Goal: Task Accomplishment & Management: Manage account settings

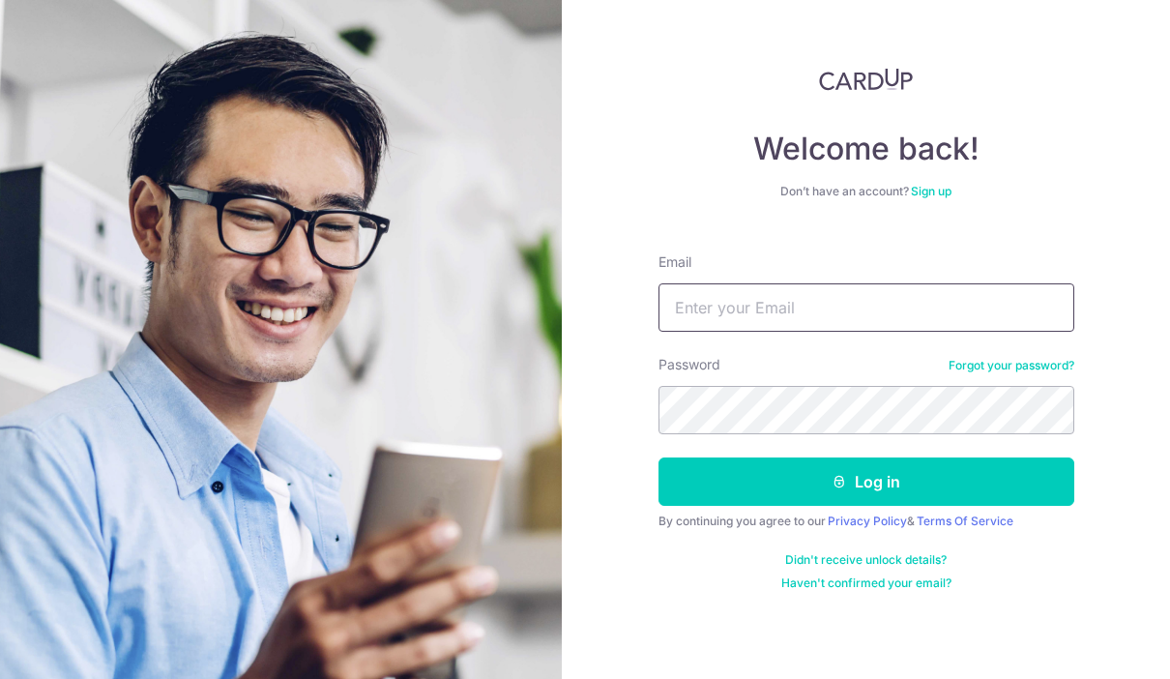
click at [806, 306] on input "Email" at bounding box center [866, 307] width 416 height 48
type input "[EMAIL_ADDRESS][DOMAIN_NAME]"
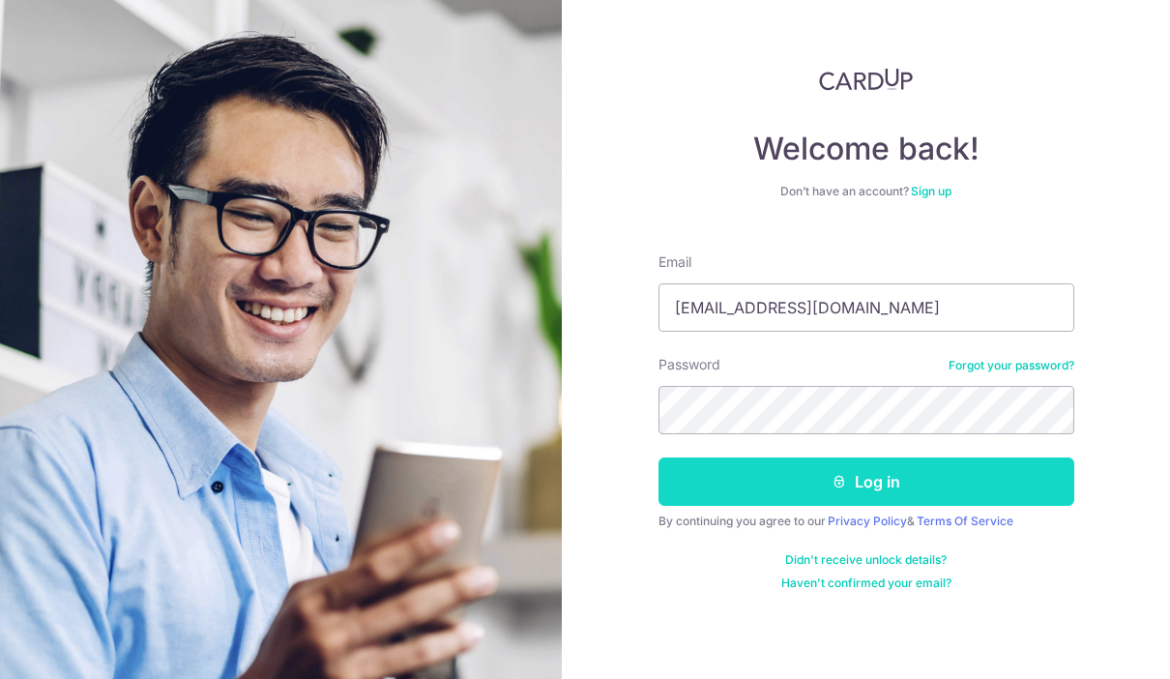
click at [795, 472] on button "Log in" at bounding box center [866, 481] width 416 height 48
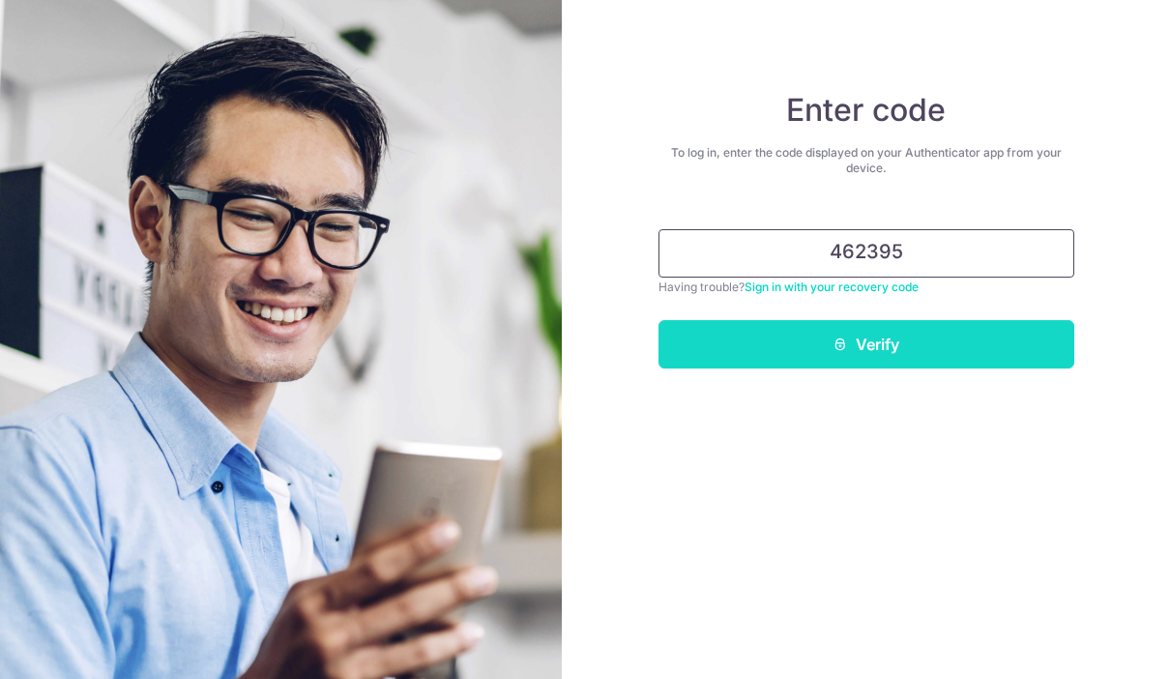
type input "462395"
click at [865, 367] on button "Verify" at bounding box center [866, 344] width 416 height 48
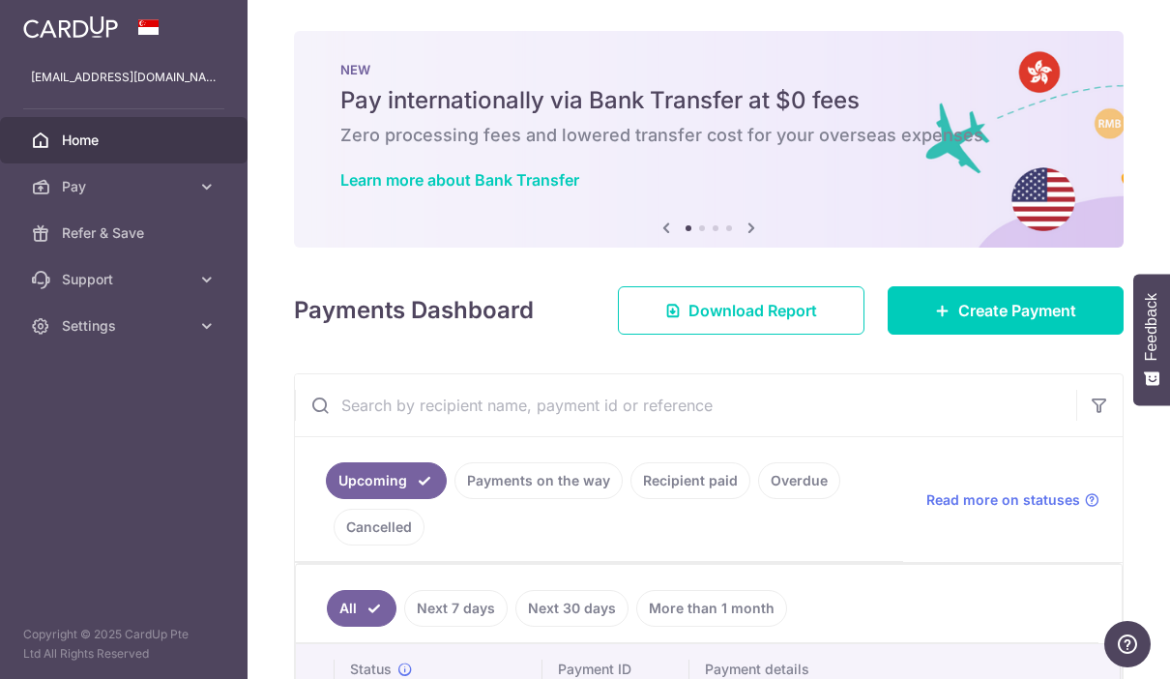
click at [0, 0] on icon "button" at bounding box center [0, 0] width 0 height 0
click at [91, 237] on span "Refer & Save" at bounding box center [126, 232] width 128 height 19
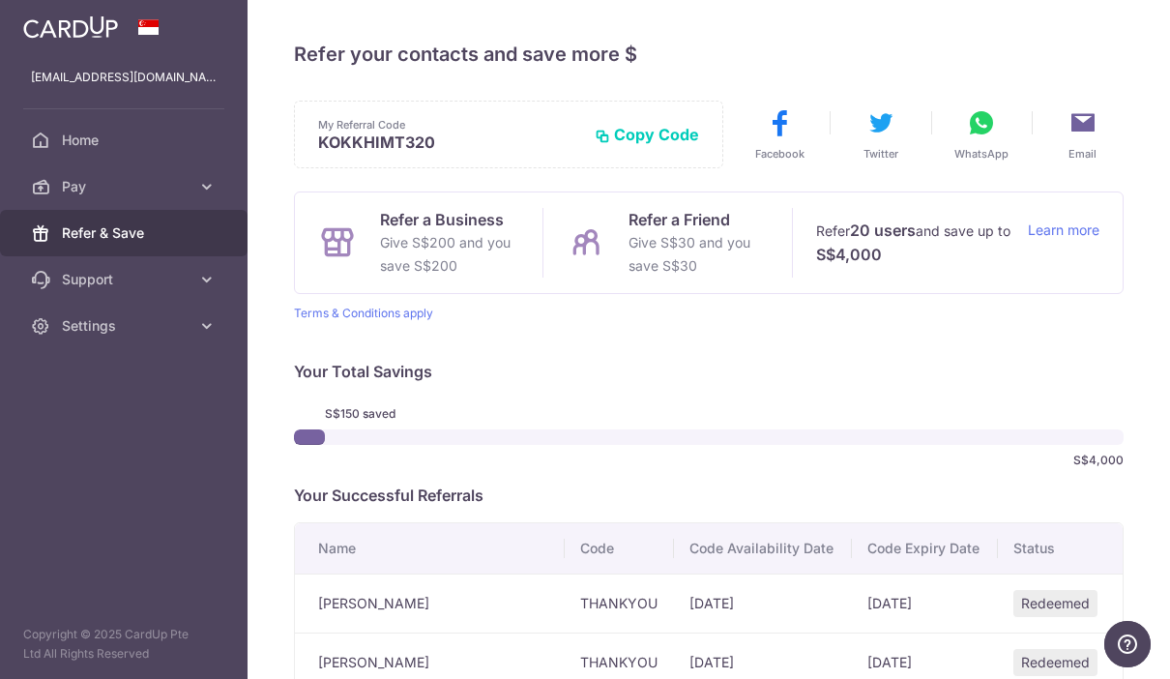
click at [0, 0] on icon "button" at bounding box center [0, 0] width 0 height 0
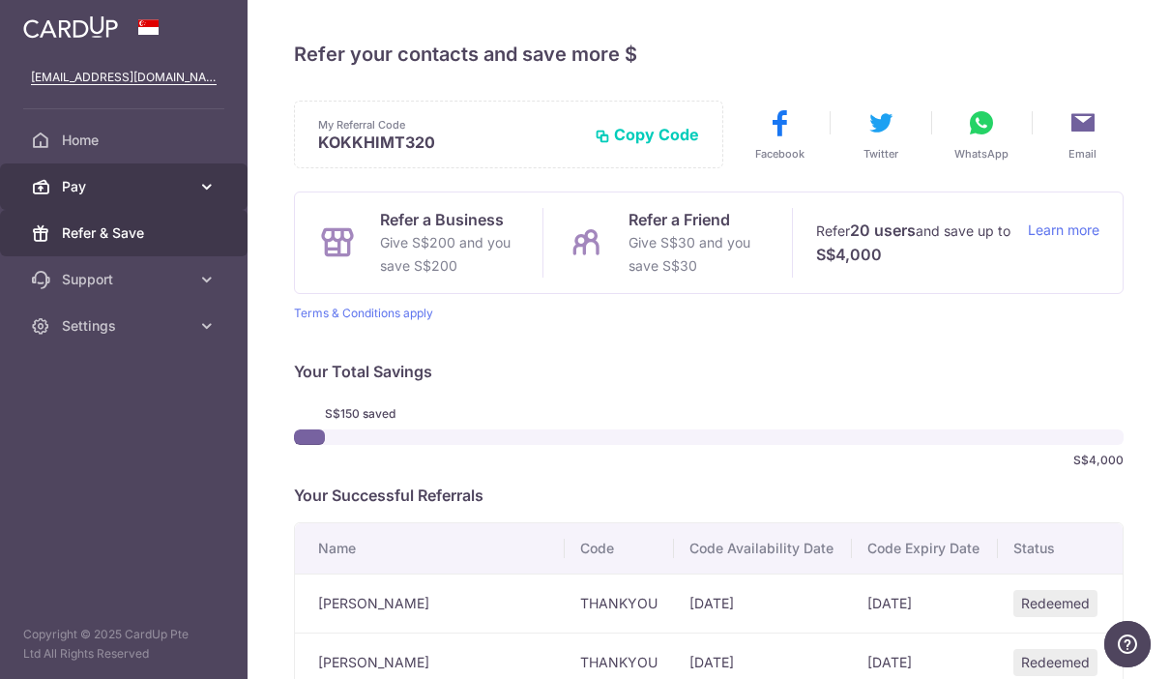
click at [105, 192] on span "Pay" at bounding box center [126, 186] width 128 height 19
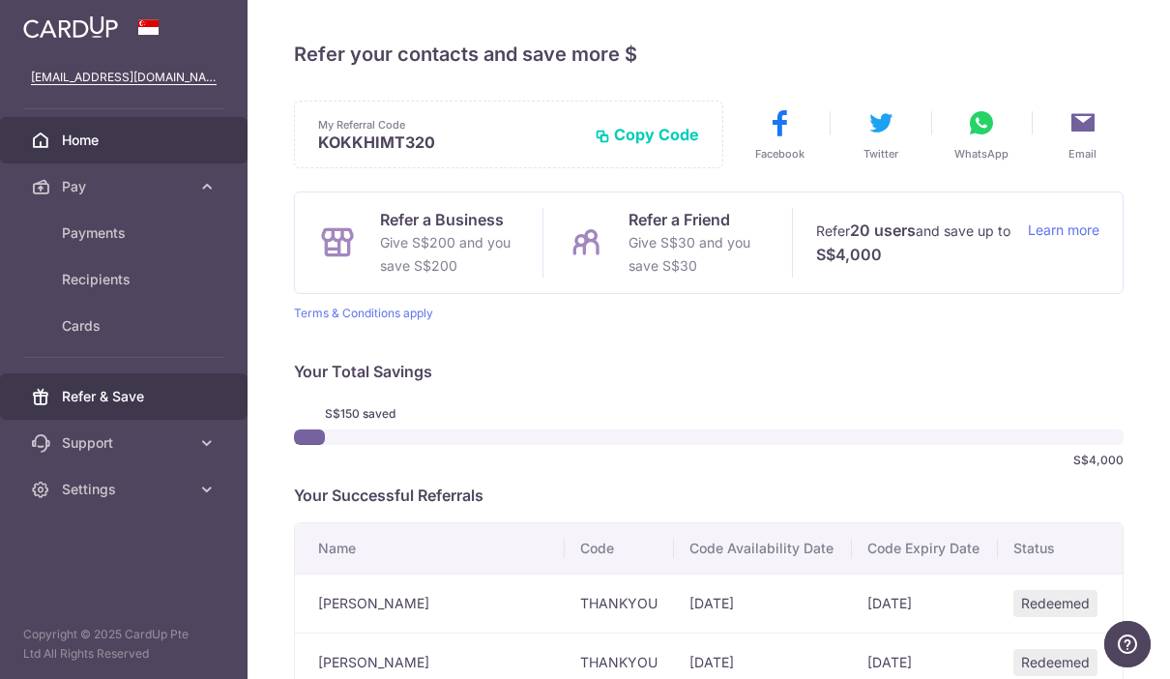
click at [89, 140] on span "Home" at bounding box center [126, 139] width 128 height 19
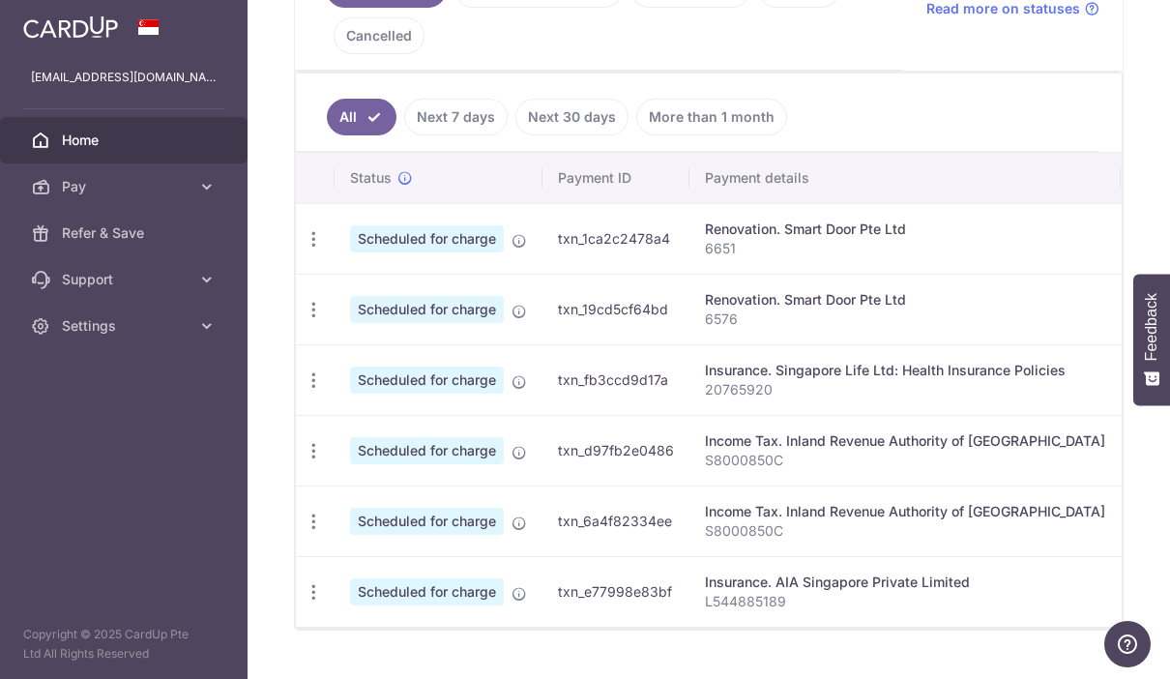
scroll to position [488, 0]
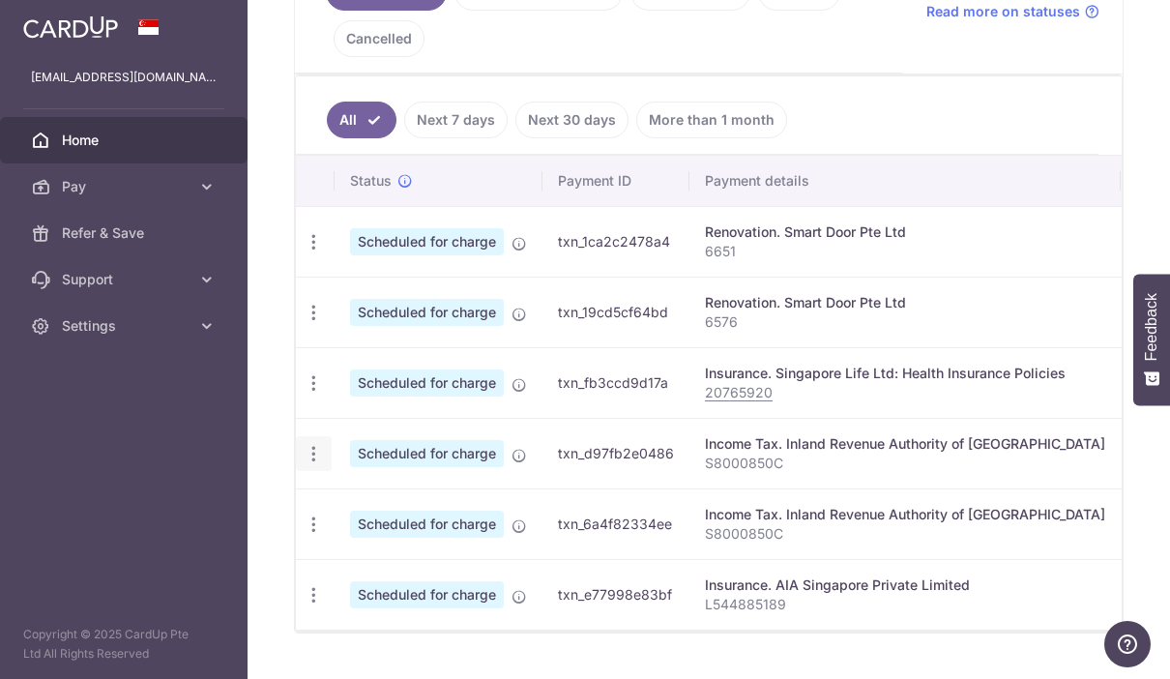
click at [303, 464] on icon "button" at bounding box center [313, 454] width 20 height 20
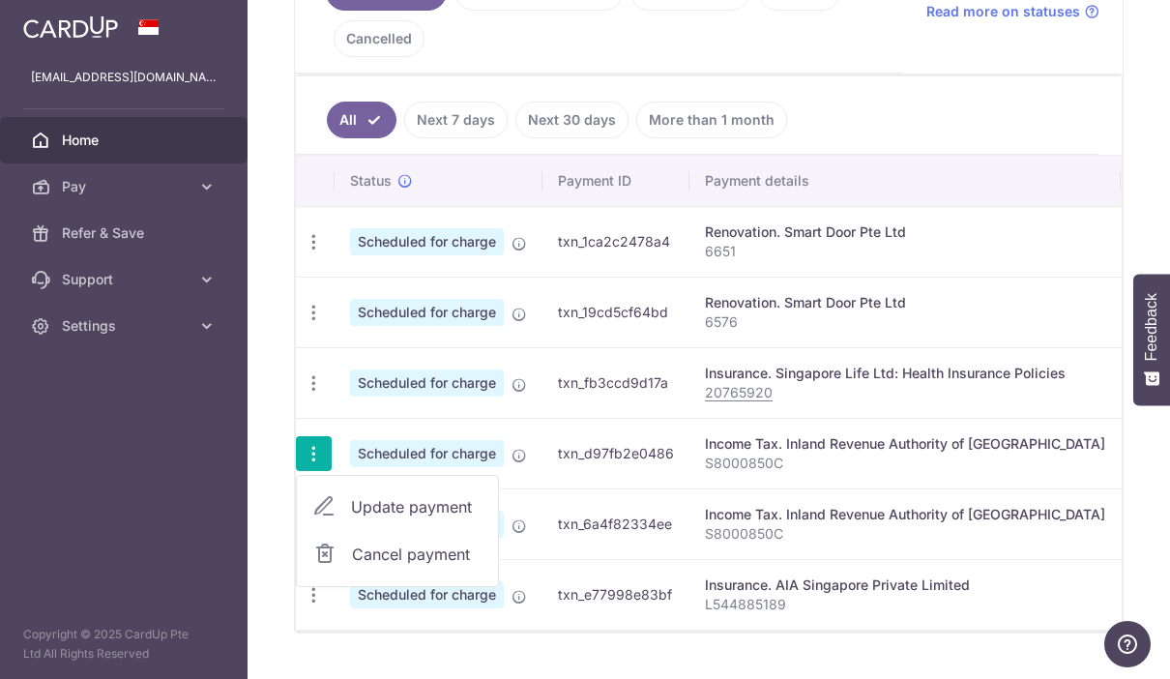
click at [351, 518] on span "Update payment" at bounding box center [416, 506] width 131 height 23
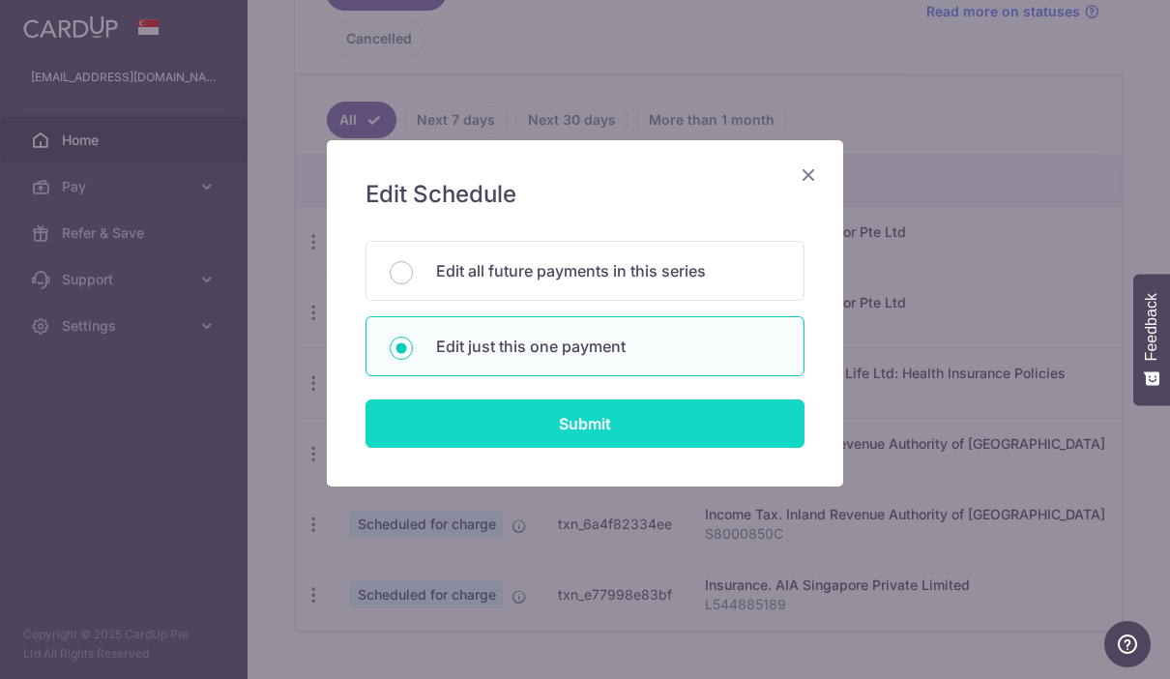
click at [592, 415] on input "Submit" at bounding box center [584, 423] width 439 height 48
radio input "true"
type input "1,450.00"
type input "[DATE]"
type input "S8000850C"
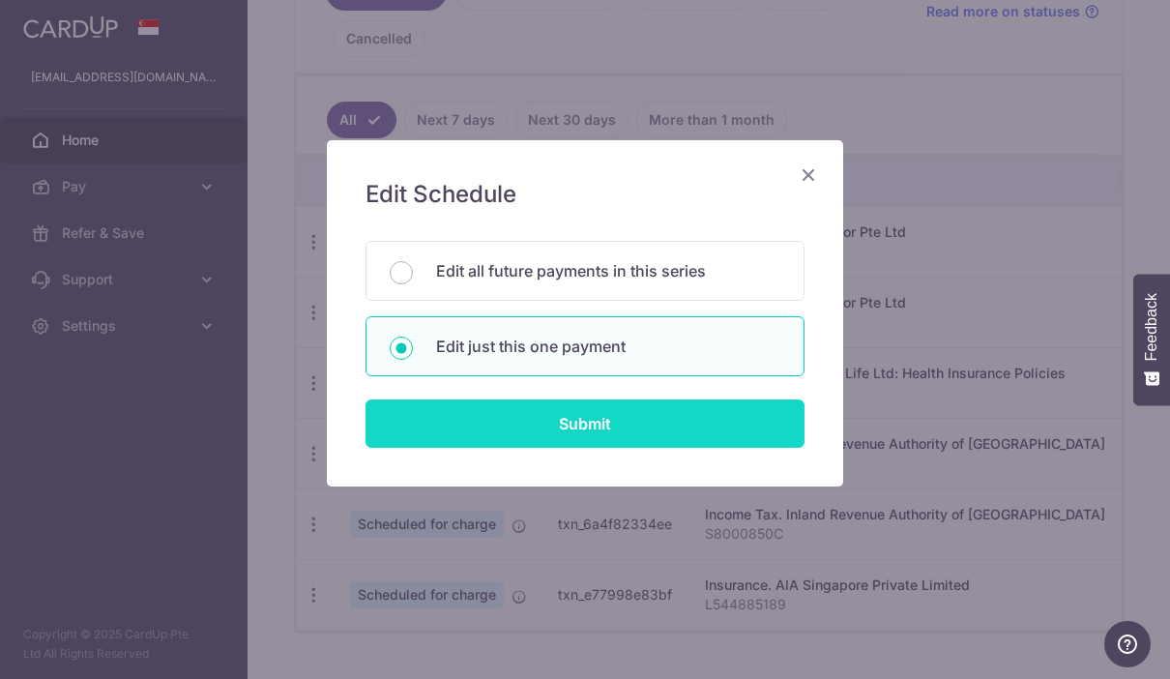
type input "MLTAX25R"
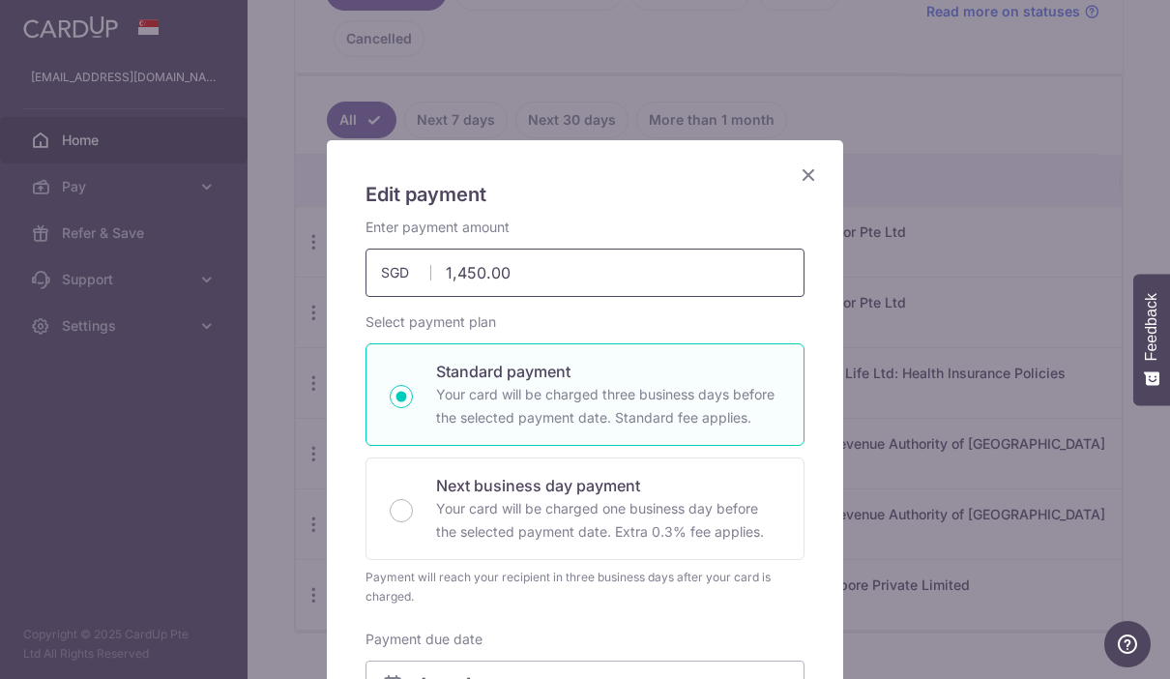
click at [601, 272] on input "1,450.00" at bounding box center [584, 272] width 439 height 48
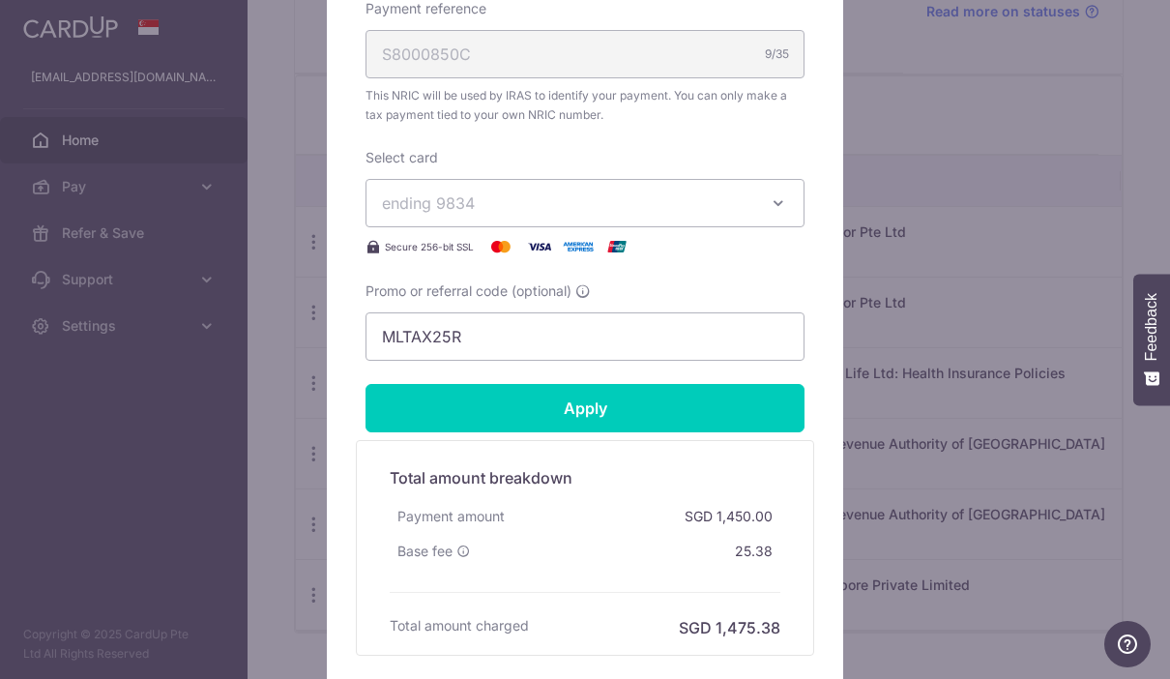
scroll to position [734, 0]
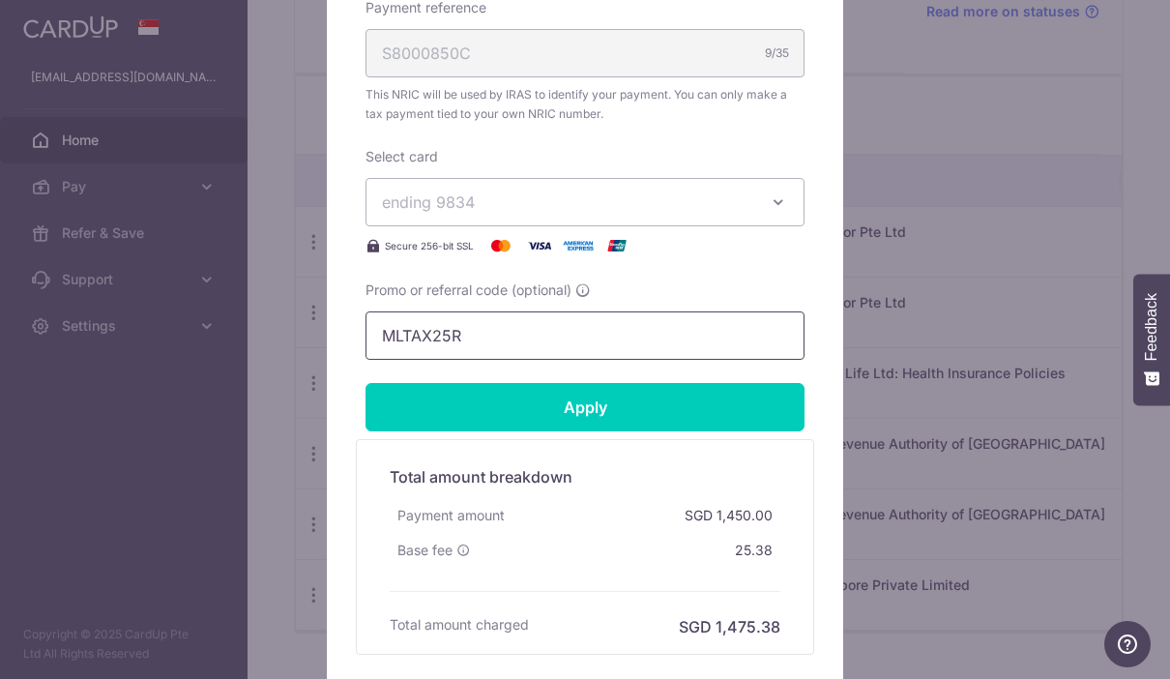
type input "1,154.00"
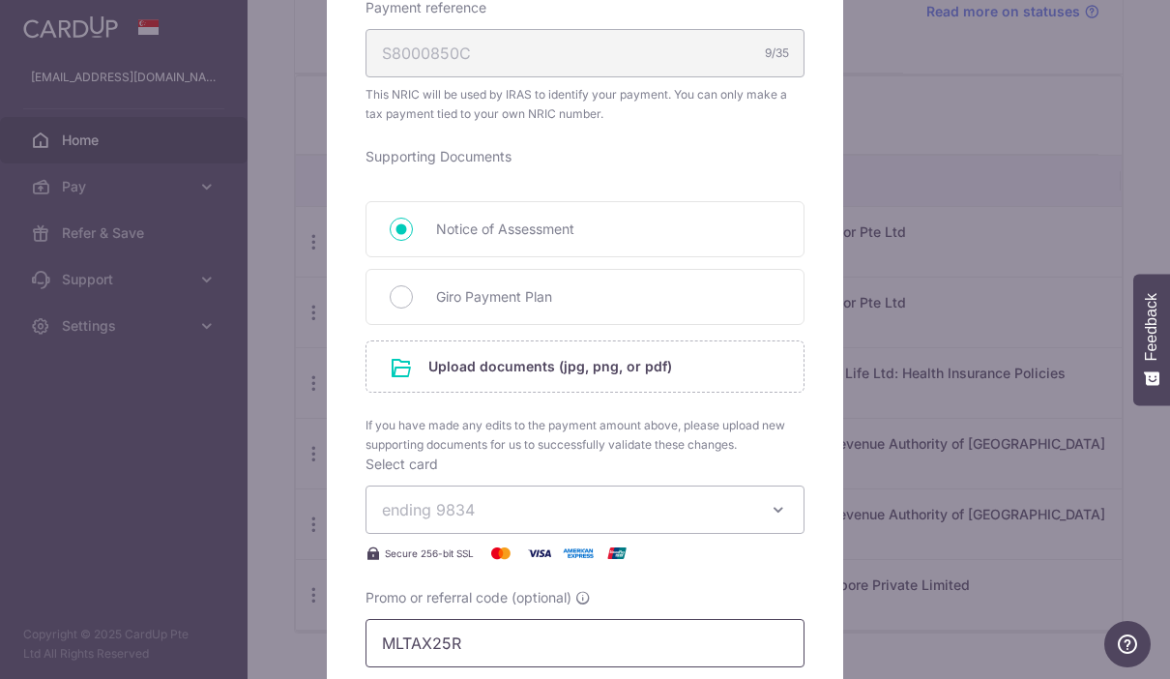
scroll to position [479, 0]
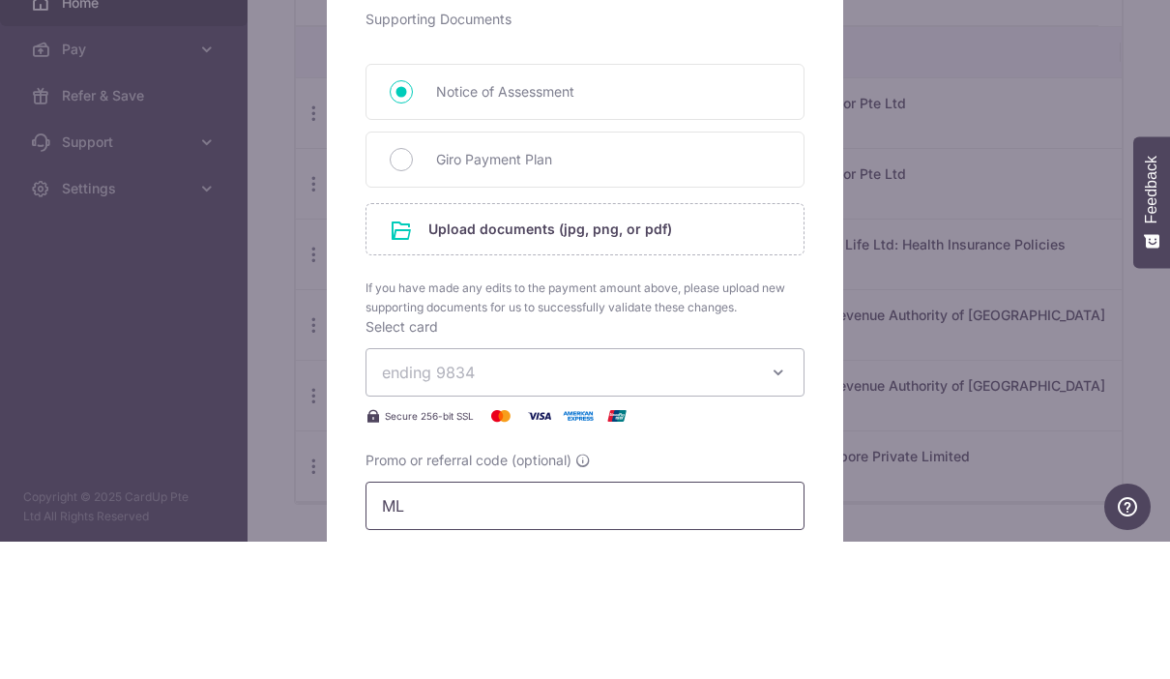
type input "M"
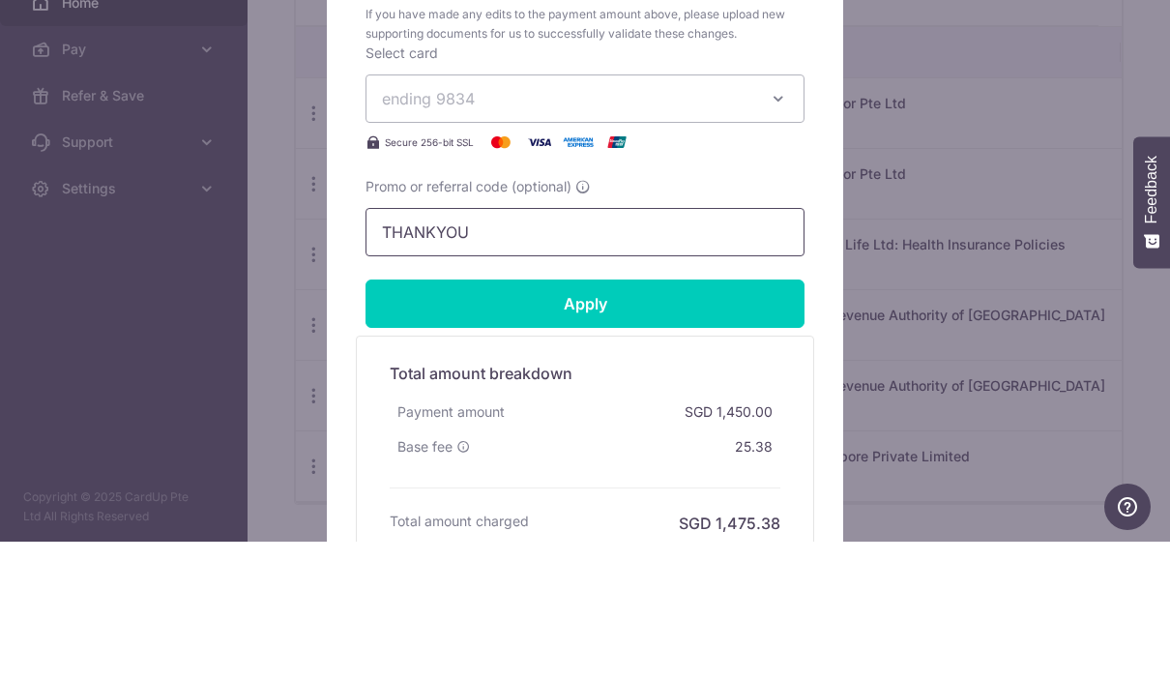
scroll to position [1005, 0]
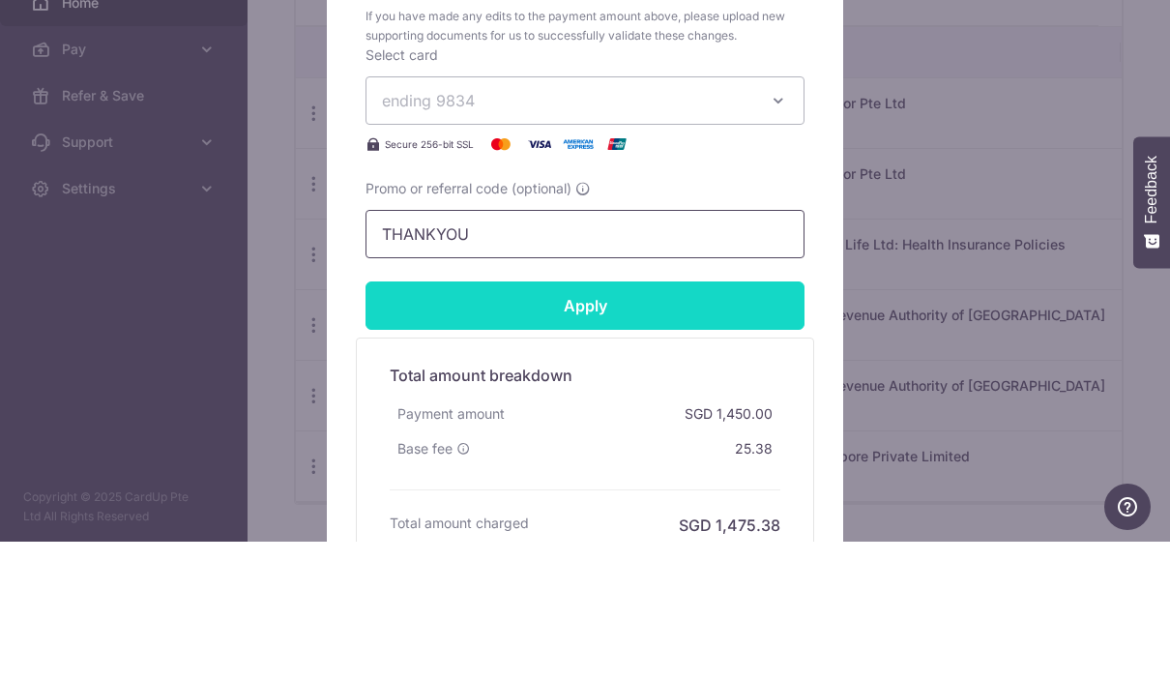
type input "THANKYOU"
click at [669, 419] on input "Apply" at bounding box center [584, 443] width 439 height 48
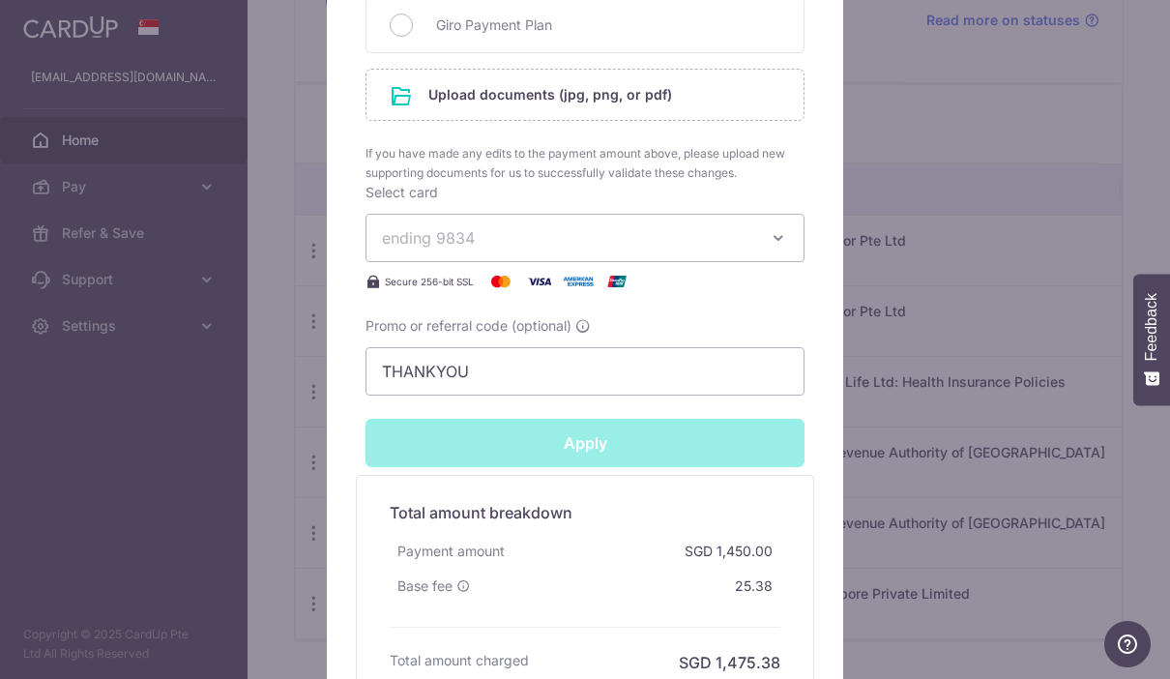
type input "Successfully Applied"
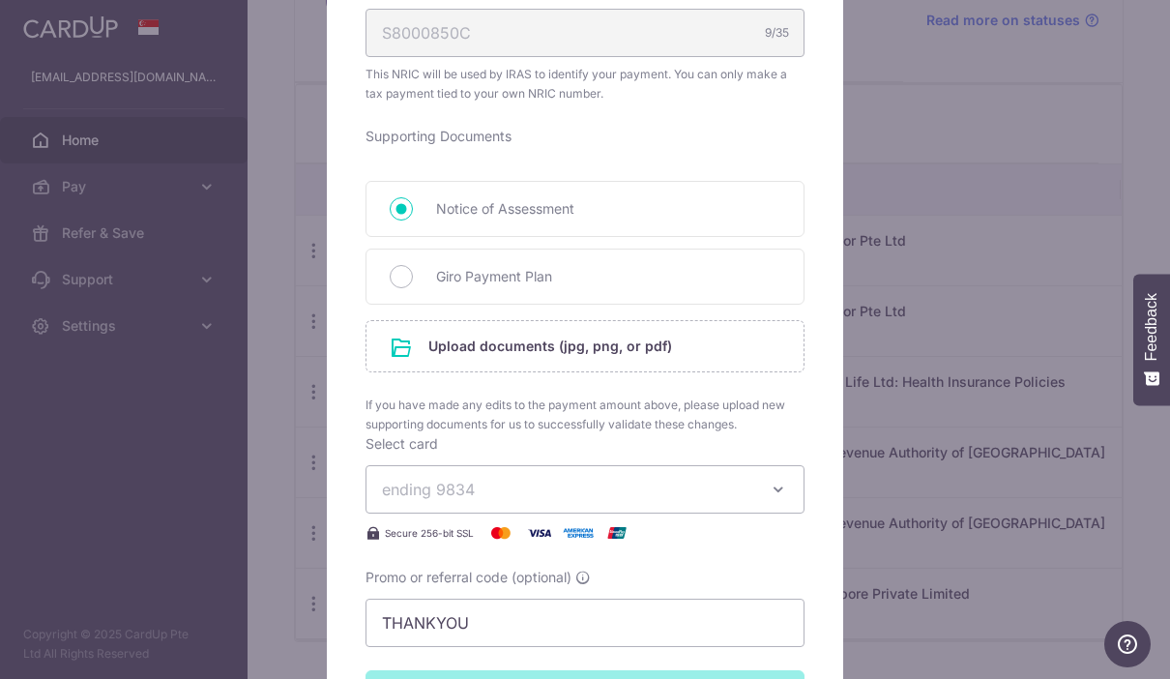
scroll to position [826, 0]
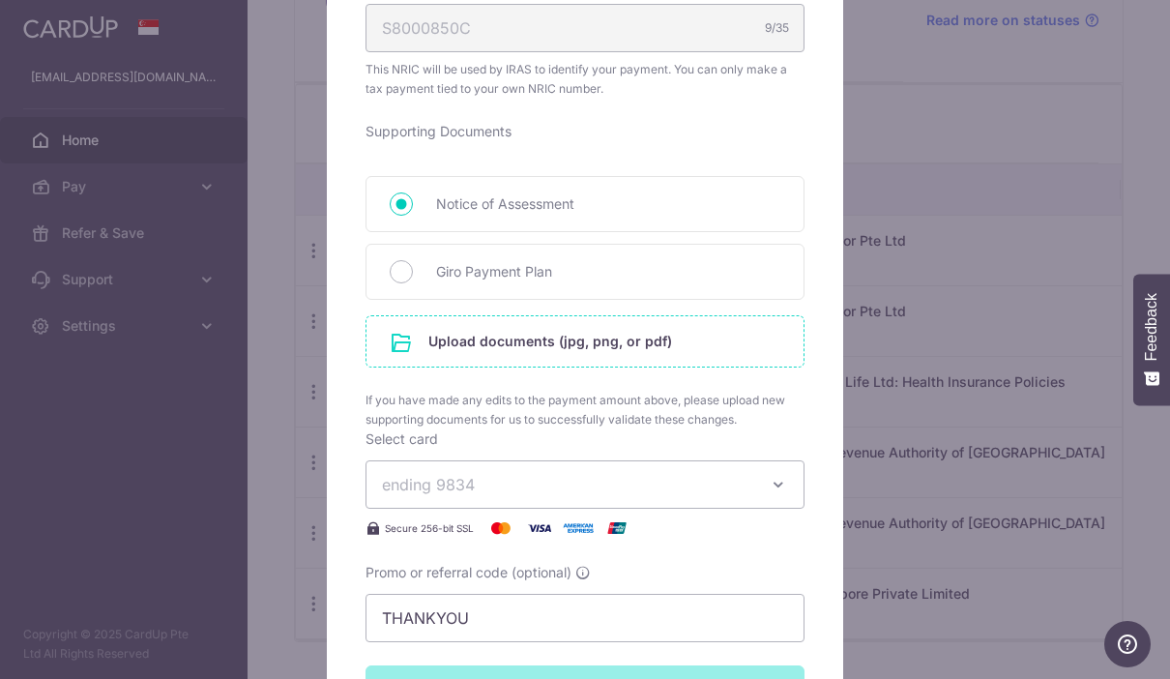
click at [596, 341] on input "file" at bounding box center [584, 341] width 437 height 50
click at [591, 342] on input "file" at bounding box center [584, 341] width 437 height 50
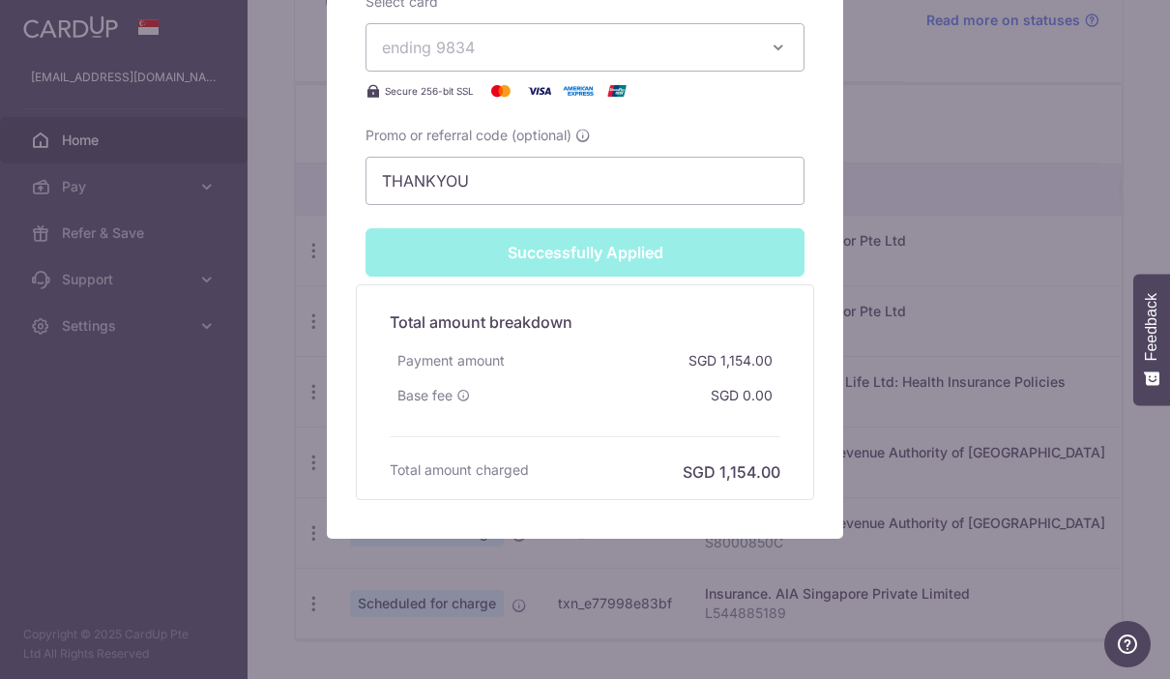
scroll to position [1373, 0]
click at [690, 255] on div "Successfully Applied" at bounding box center [585, 252] width 462 height 48
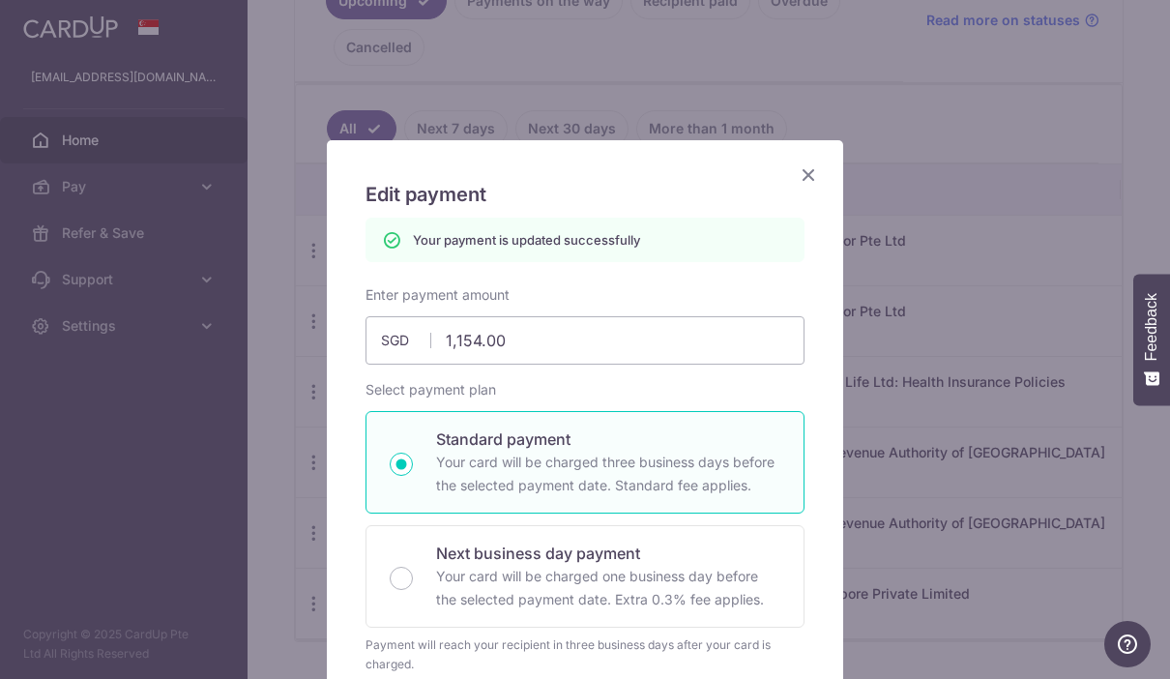
scroll to position [0, 0]
click at [809, 165] on icon "Close" at bounding box center [807, 174] width 23 height 24
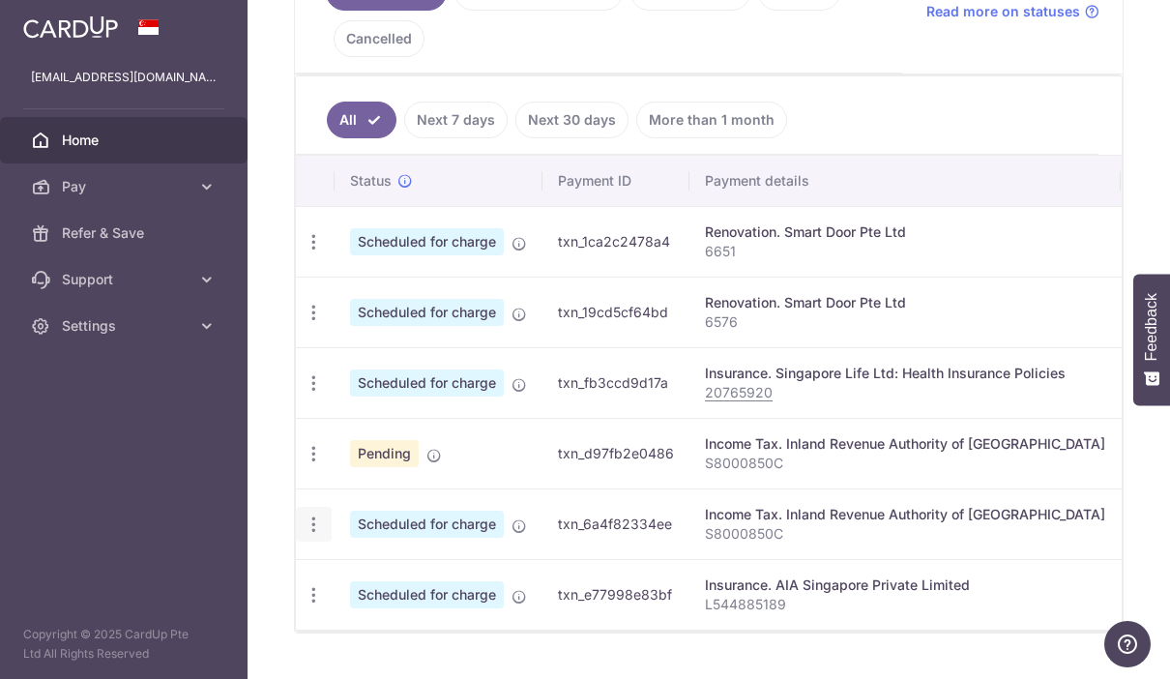
click at [303, 534] on icon "button" at bounding box center [313, 524] width 20 height 20
click at [351, 589] on span "Update payment" at bounding box center [416, 576] width 131 height 23
radio input "true"
type input "1,450.00"
type input "20/11/2025"
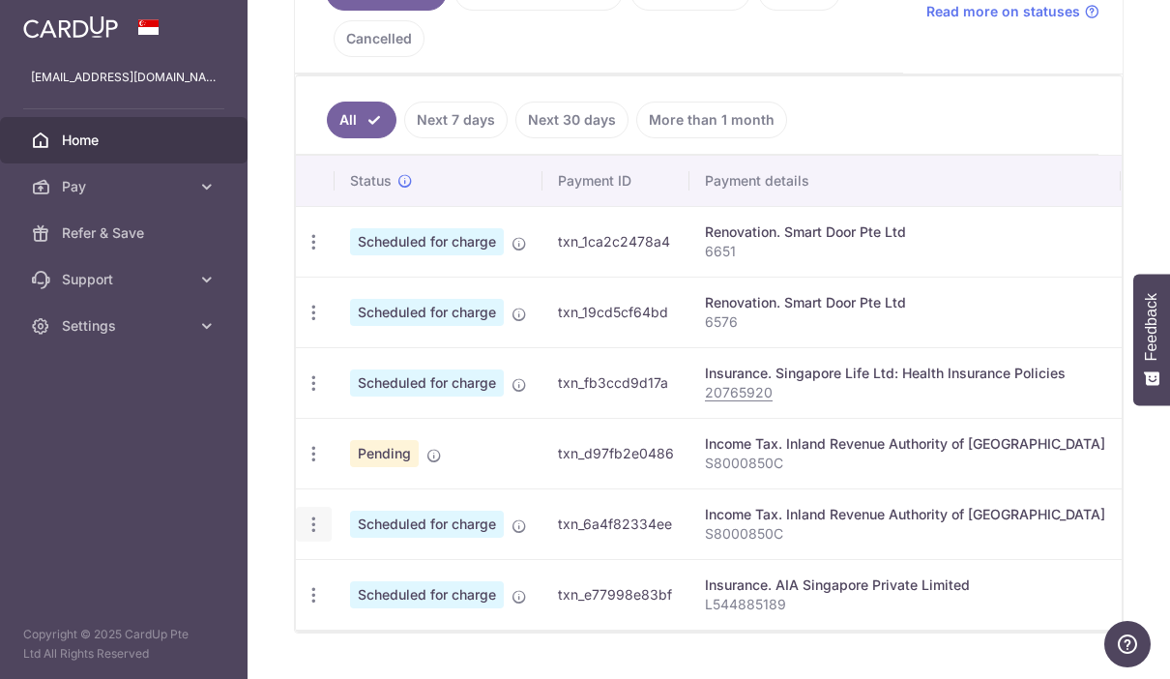
type input "S8000850C"
type input "MLTAX25R"
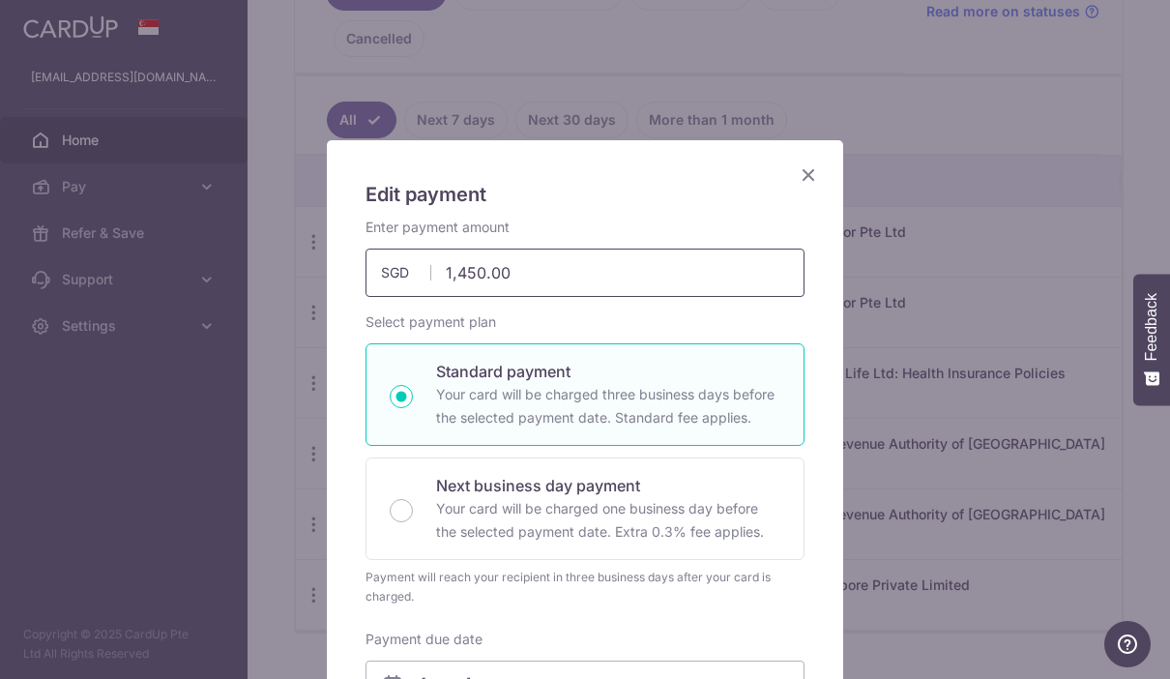
click at [576, 269] on input "1,450.00" at bounding box center [584, 272] width 439 height 48
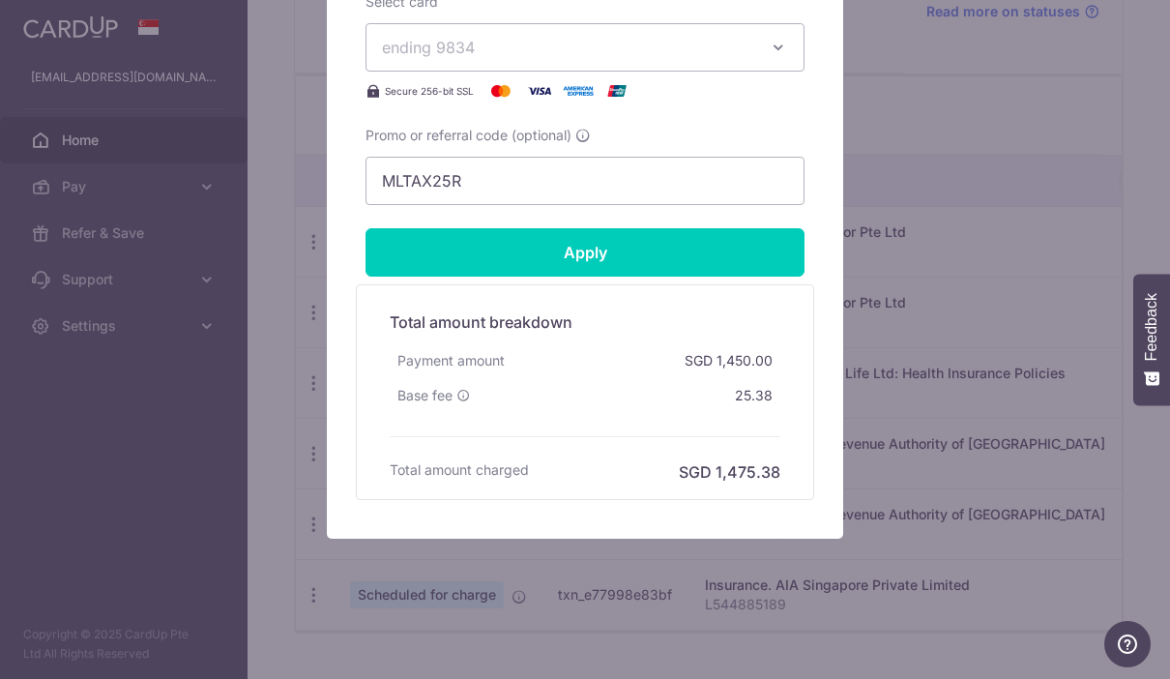
scroll to position [888, 0]
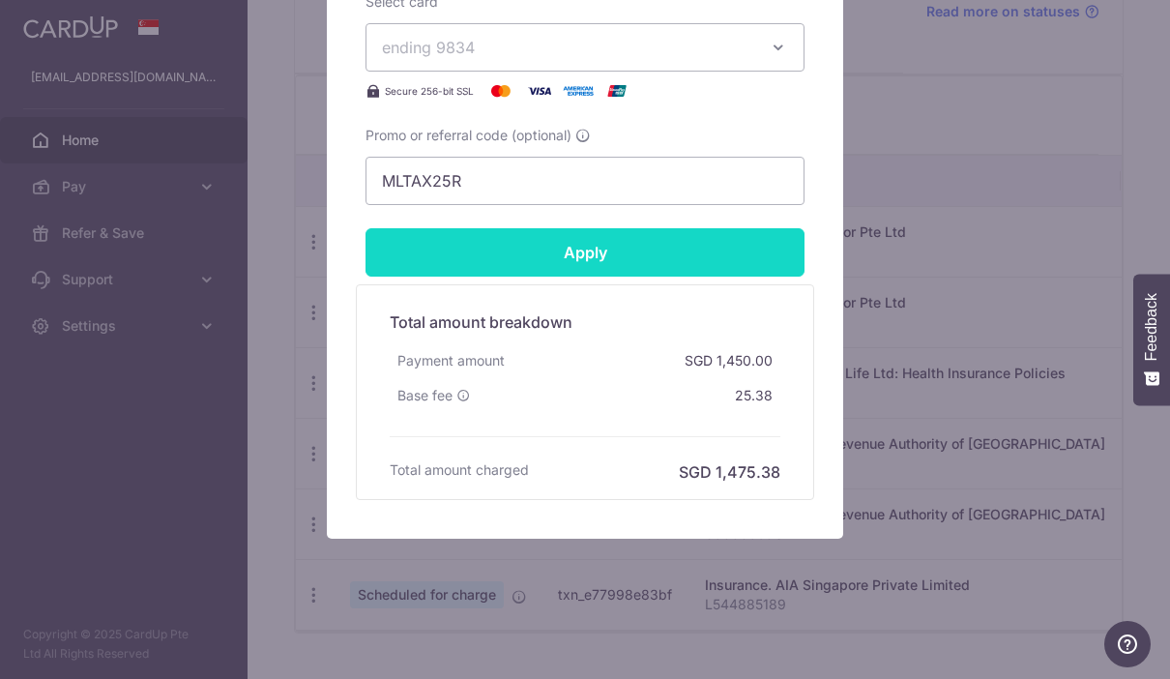
type input "1,746.00"
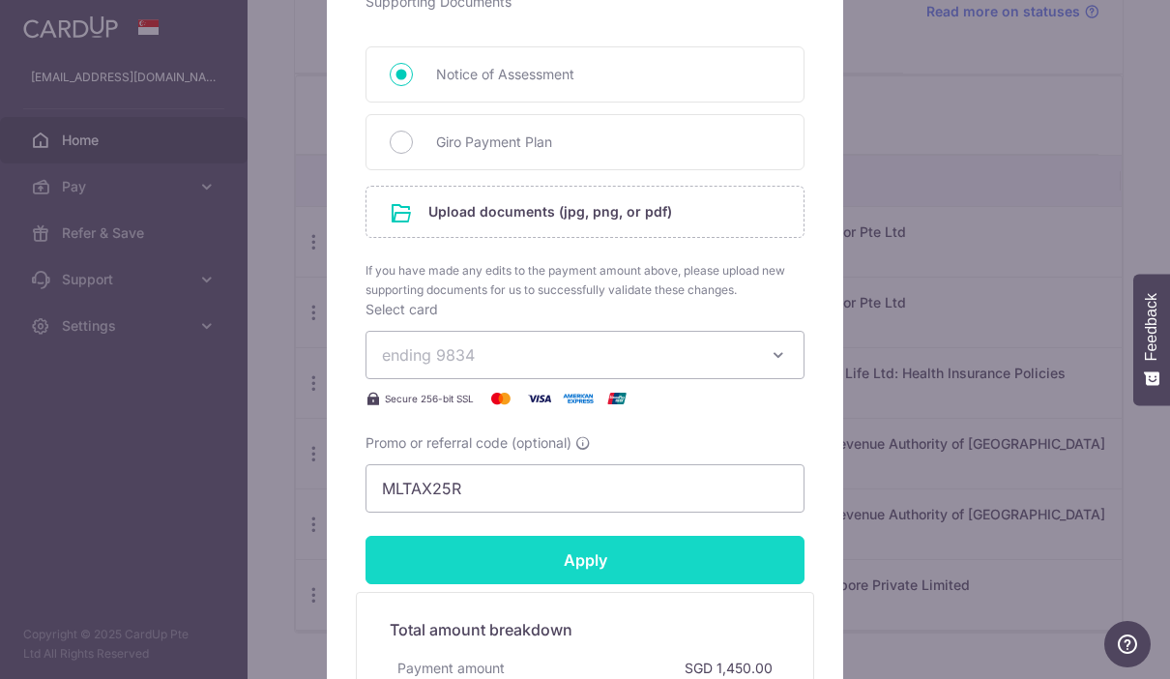
click at [587, 561] on input "Apply" at bounding box center [584, 559] width 439 height 48
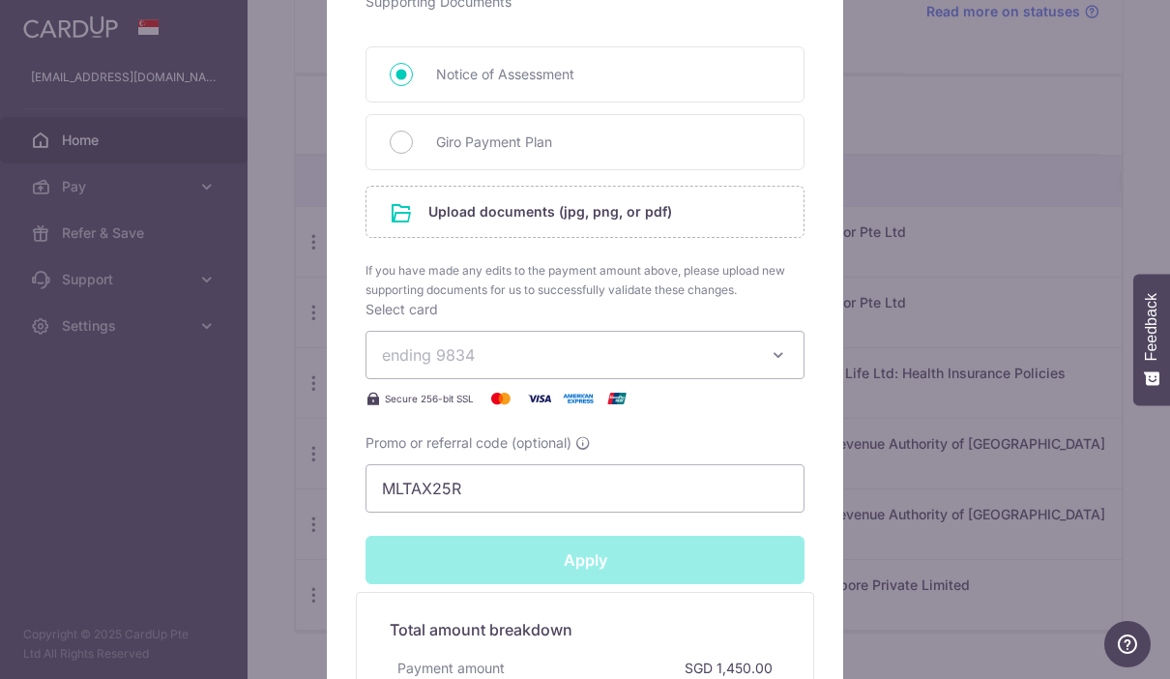
type input "Successfully Applied"
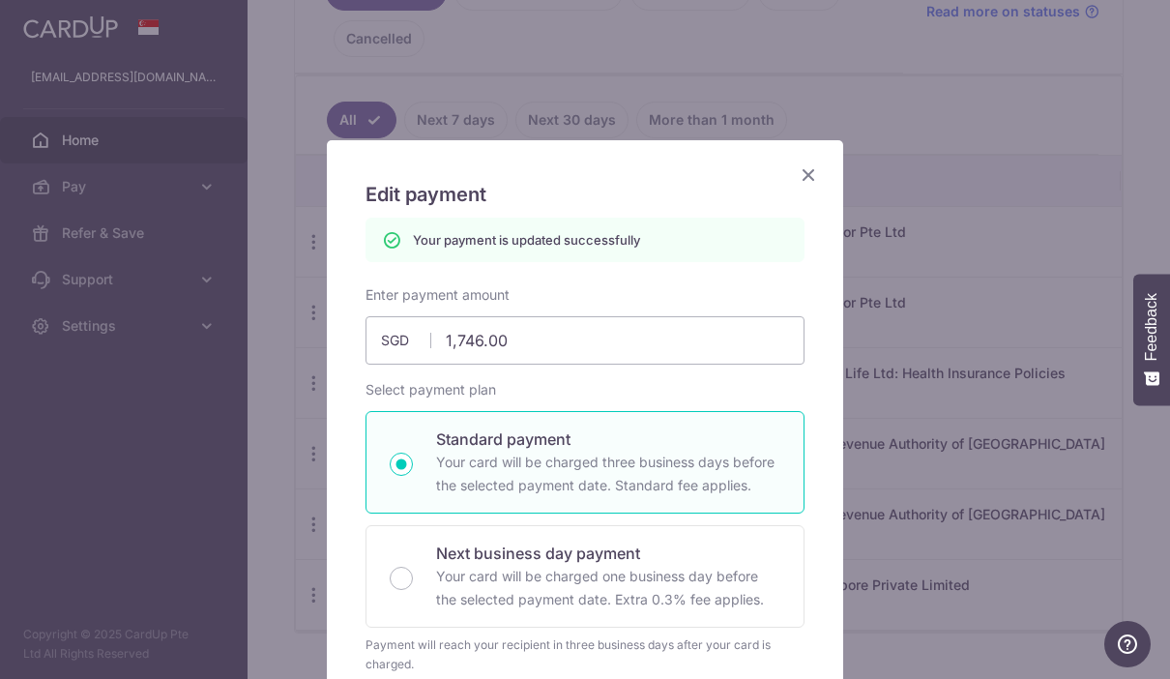
scroll to position [0, 0]
click at [813, 168] on icon "Close" at bounding box center [807, 174] width 23 height 24
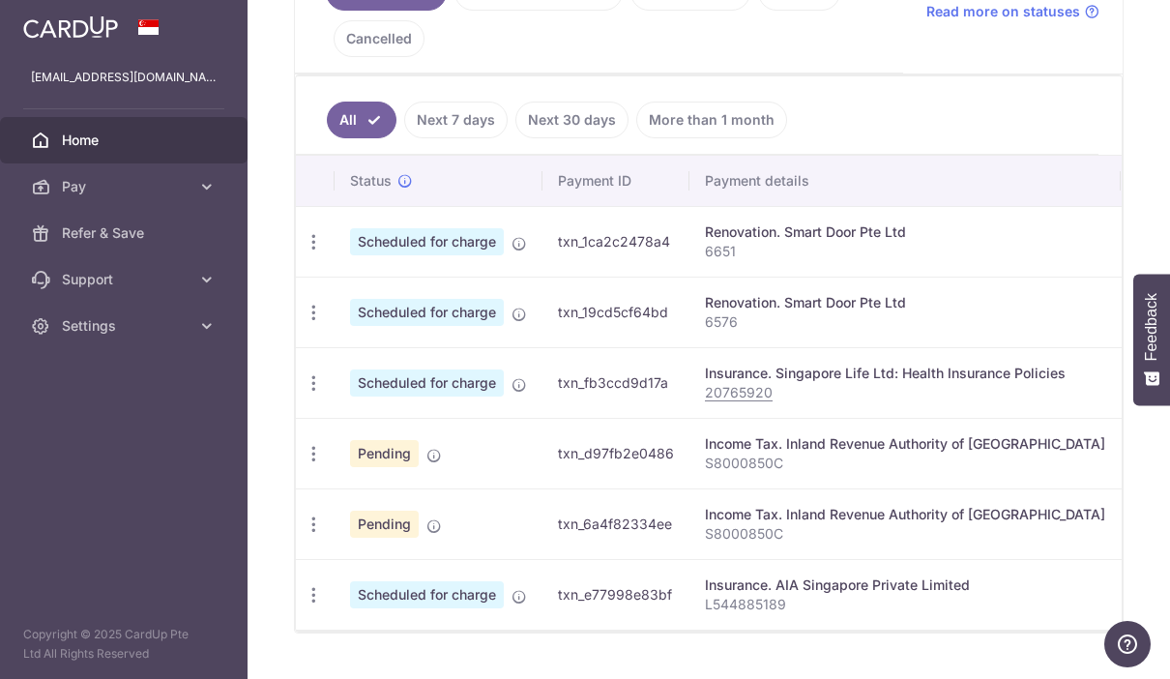
click at [0, 0] on icon "button" at bounding box center [0, 0] width 0 height 0
click at [139, 234] on span "Refer & Save" at bounding box center [126, 232] width 128 height 19
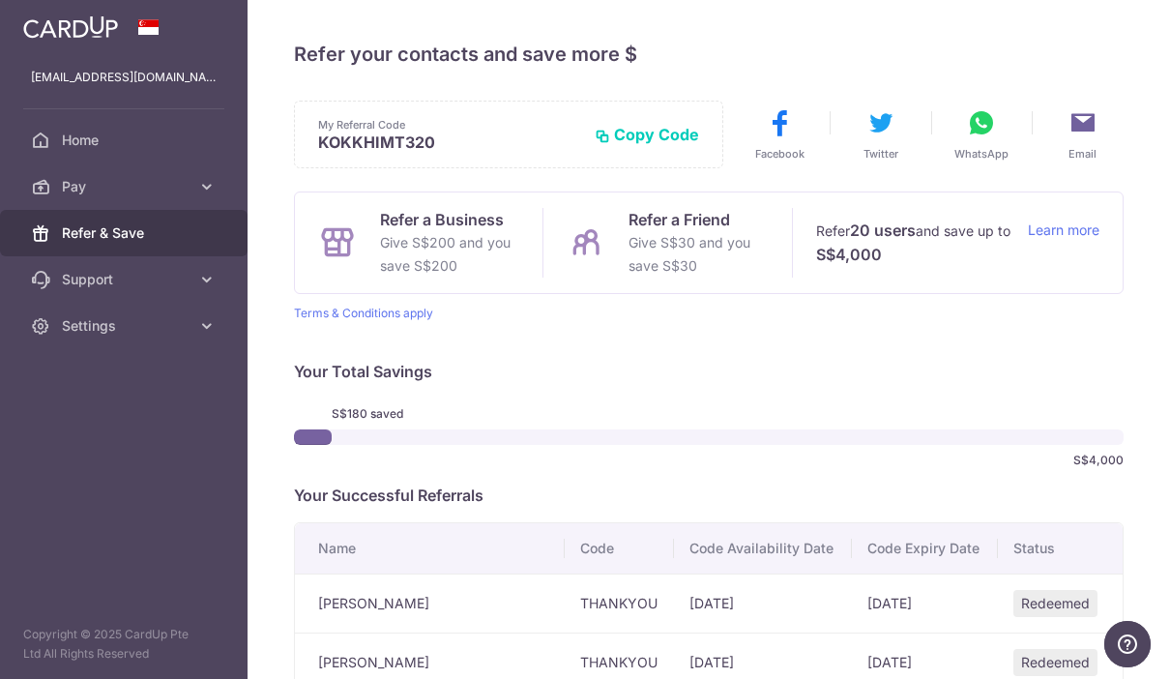
scroll to position [-2, 0]
click at [0, 0] on icon "button" at bounding box center [0, 0] width 0 height 0
click at [130, 136] on span "Home" at bounding box center [126, 139] width 128 height 19
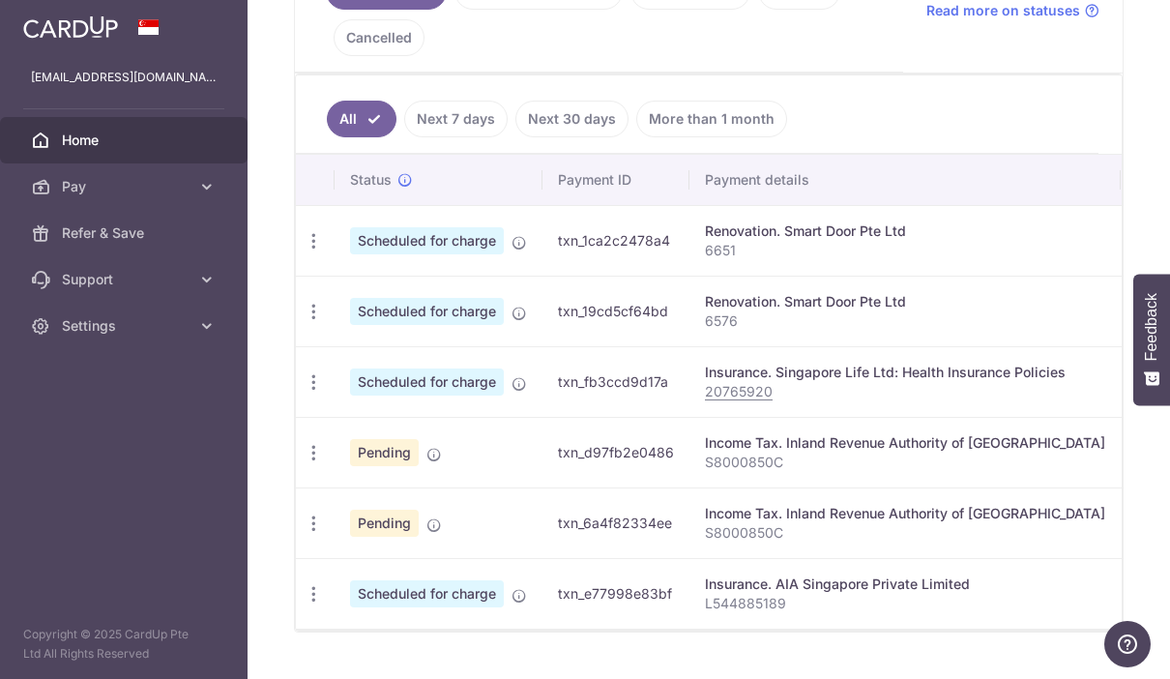
scroll to position [488, 0]
click at [0, 0] on icon "button" at bounding box center [0, 0] width 0 height 0
click at [139, 134] on span "Home" at bounding box center [126, 139] width 128 height 19
click at [0, 0] on icon "button" at bounding box center [0, 0] width 0 height 0
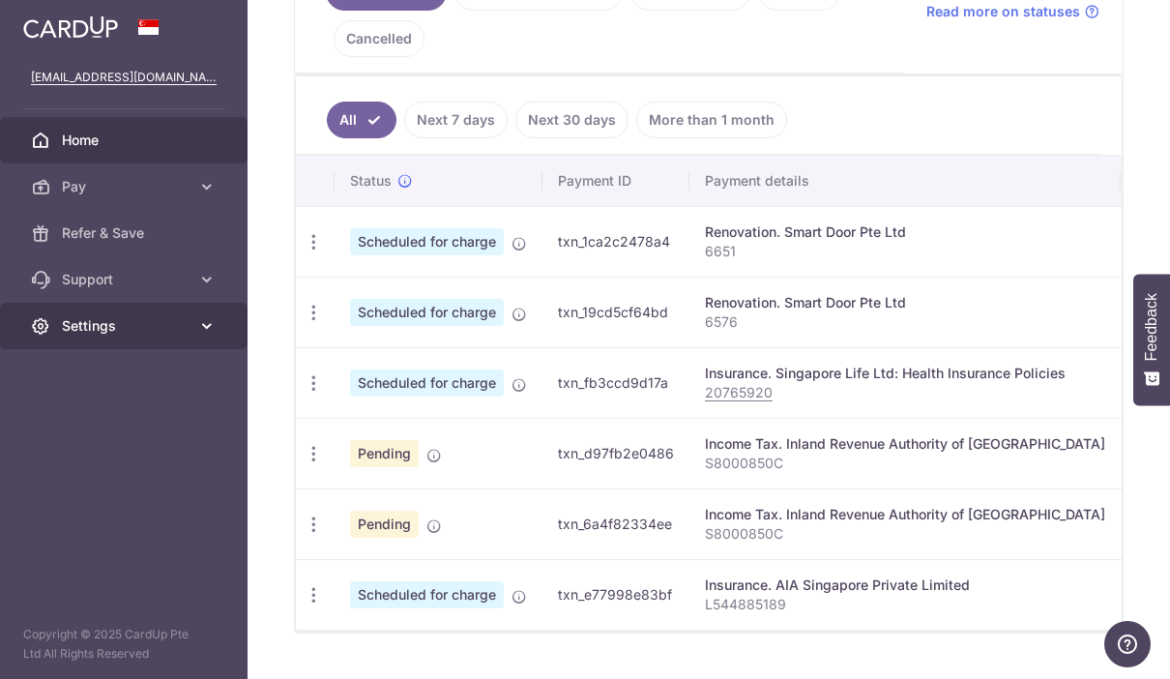
click at [193, 329] on link "Settings" at bounding box center [123, 326] width 247 height 46
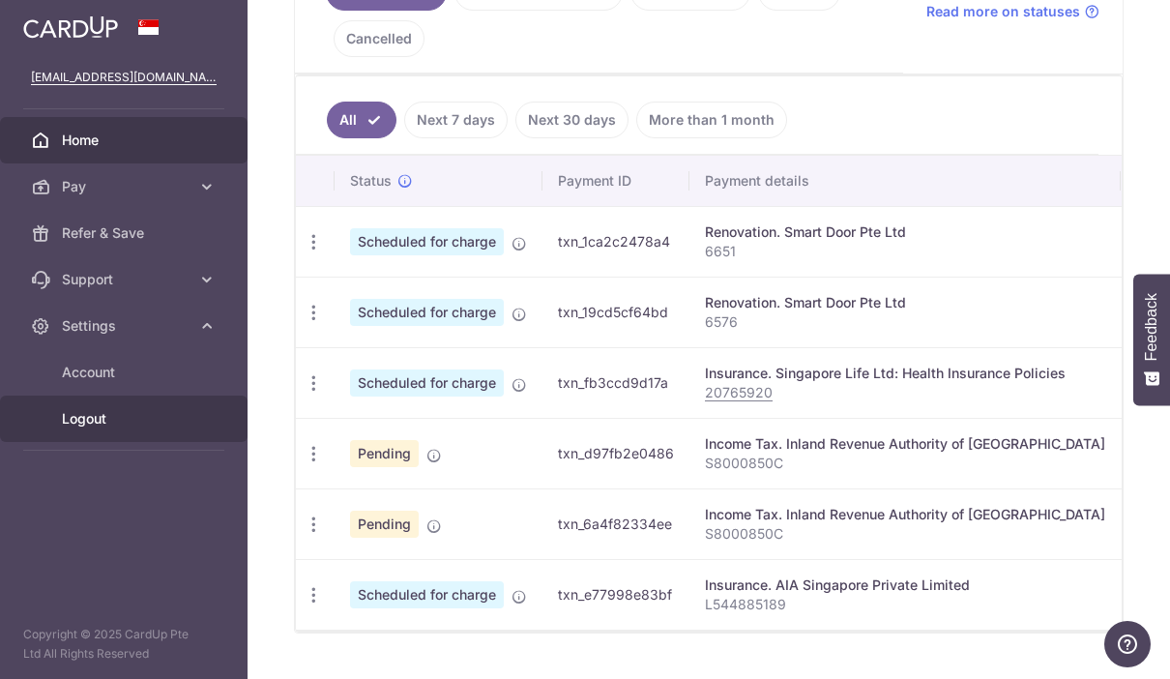
click at [141, 415] on span "Logout" at bounding box center [126, 418] width 128 height 19
